Goal: Task Accomplishment & Management: Use online tool/utility

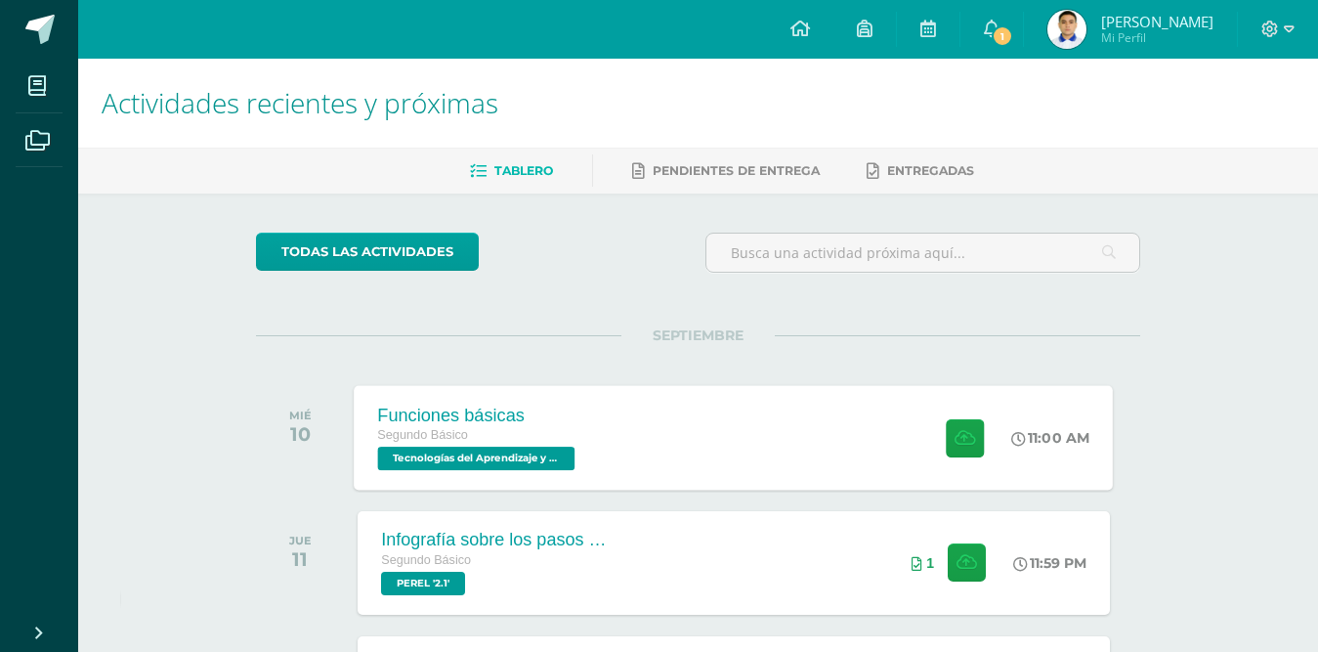
click at [602, 411] on div "Funciones básicas Segundo Básico Tecnologías del Aprendizaje y la Comunicación …" at bounding box center [479, 437] width 249 height 105
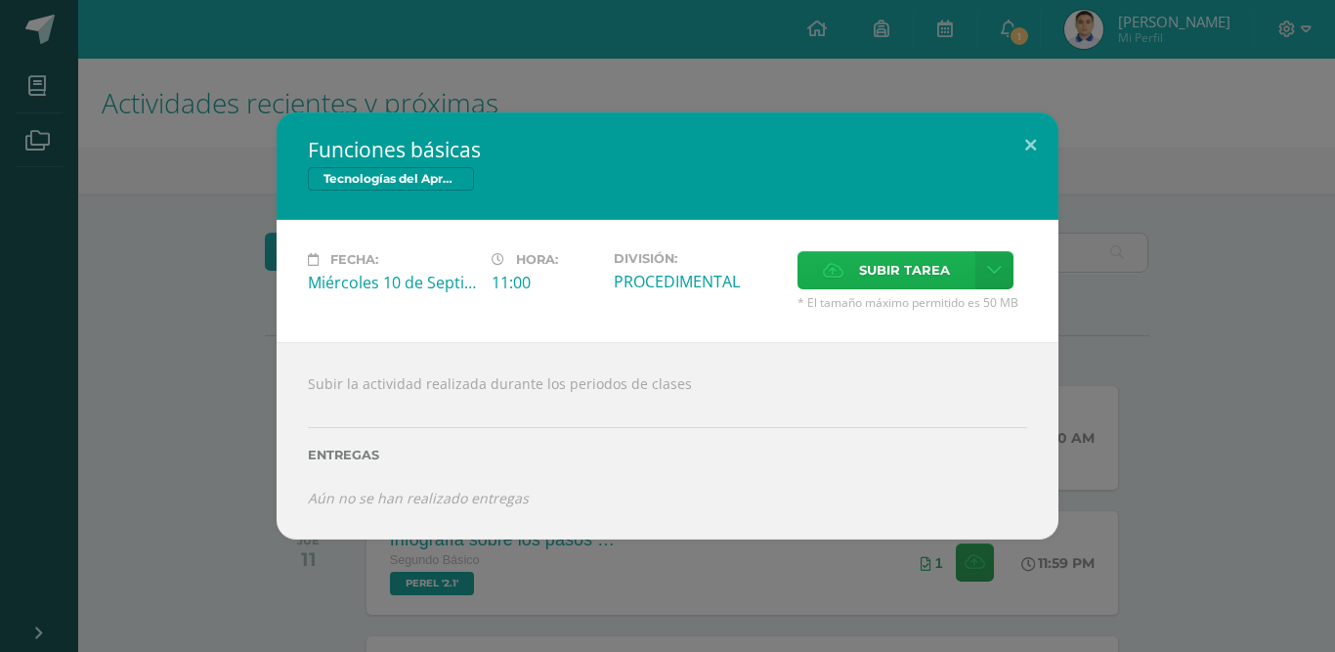
click at [904, 261] on span "Subir tarea" at bounding box center [904, 270] width 91 height 36
click at [0, 0] on input "Subir tarea" at bounding box center [0, 0] width 0 height 0
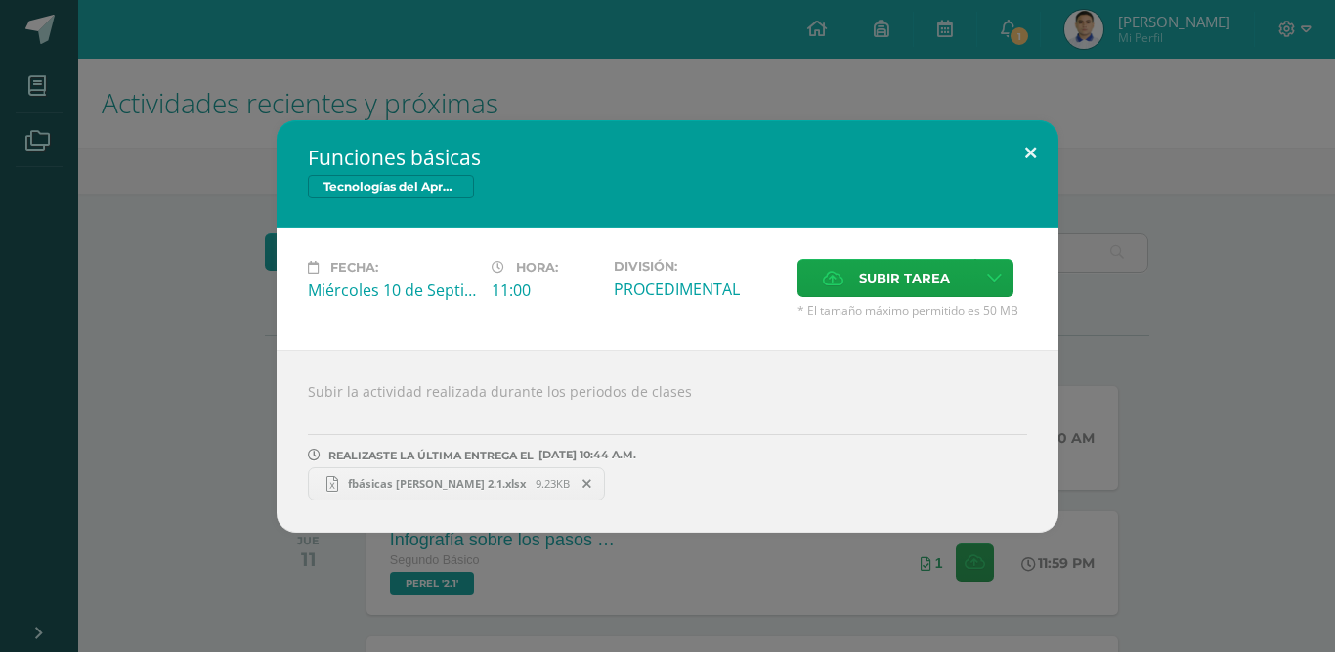
click at [1024, 144] on button at bounding box center [1031, 153] width 56 height 66
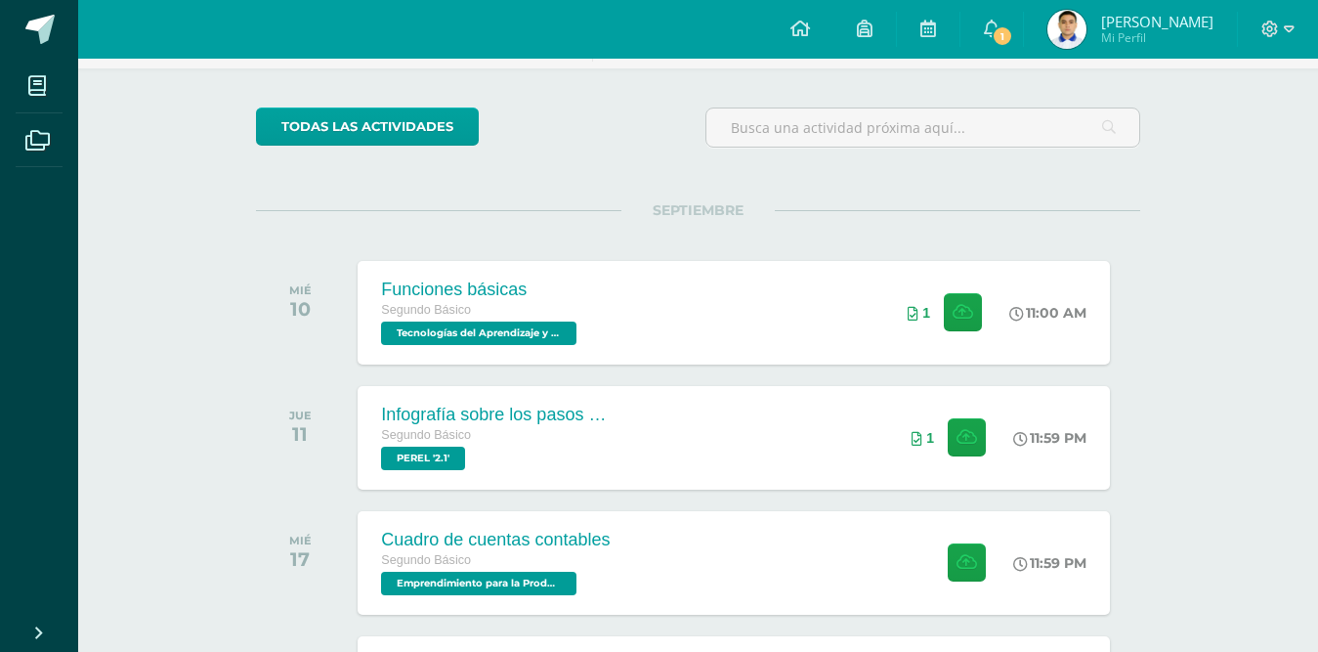
scroll to position [391, 0]
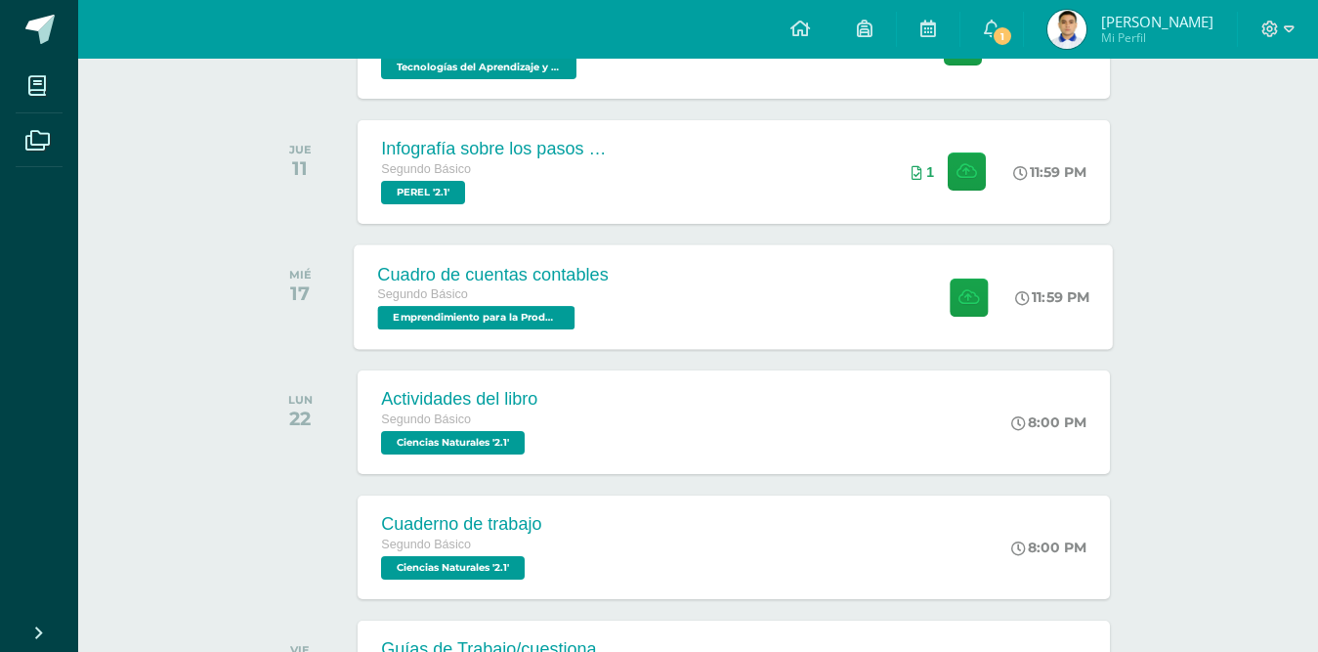
click at [811, 273] on div "Cuadro de cuentas contables Segundo Básico Emprendimiento para la Productividad…" at bounding box center [734, 296] width 759 height 105
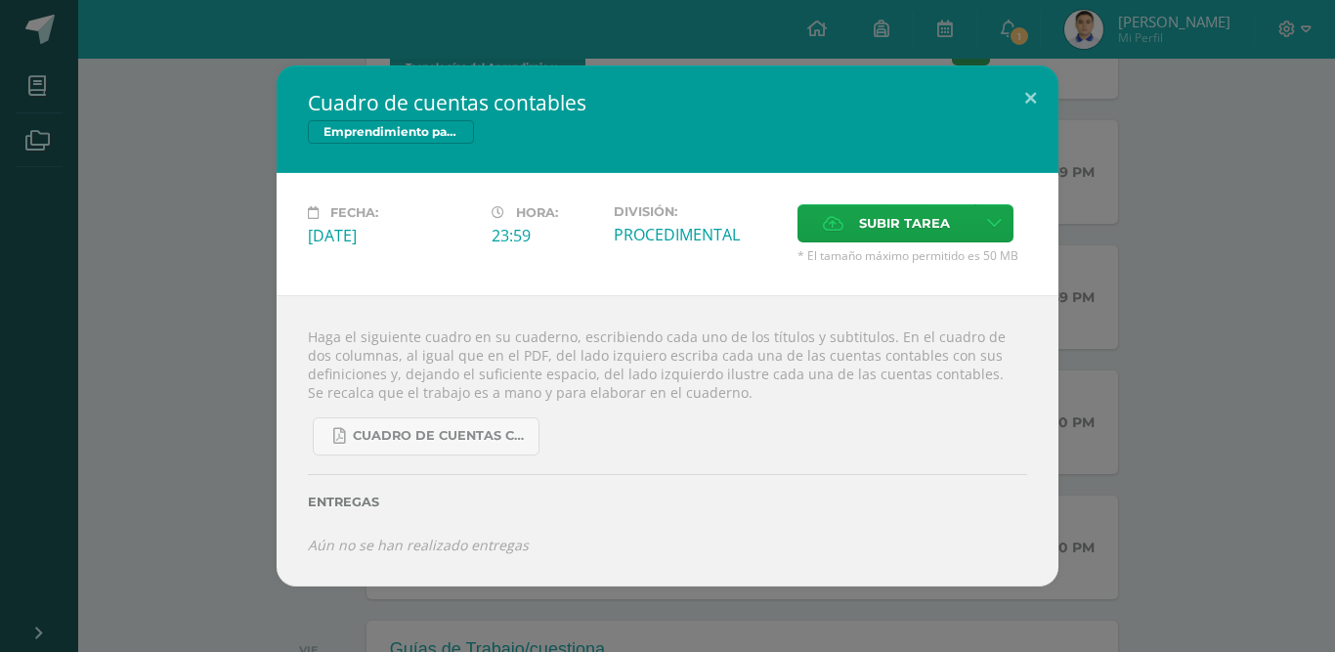
drag, startPoint x: 1127, startPoint y: 188, endPoint x: 1107, endPoint y: 224, distance: 41.1
click at [1126, 193] on div "Cuadro de cuentas contables Emprendimiento para la Productividad Fecha: [DATE] …" at bounding box center [667, 325] width 1319 height 521
